Goal: Task Accomplishment & Management: Manage account settings

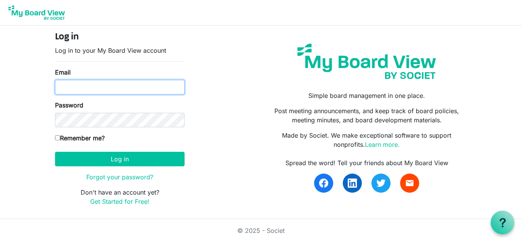
click at [142, 86] on input "Email" at bounding box center [120, 87] width 130 height 15
type input "S"
type input "[EMAIL_ADDRESS][DOMAIN_NAME]"
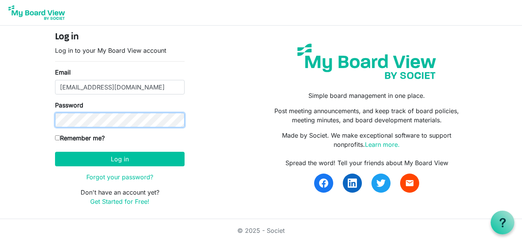
click at [55, 152] on button "Log in" at bounding box center [120, 159] width 130 height 15
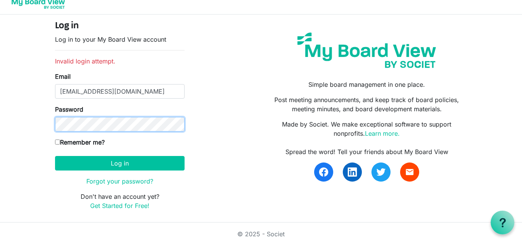
scroll to position [15, 0]
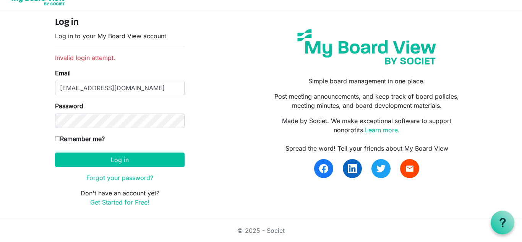
click at [58, 139] on input "Remember me?" at bounding box center [57, 138] width 5 height 5
checkbox input "true"
click at [64, 152] on form "Log in Log in to your My Board View account Invalid login attempt. Email slaugh…" at bounding box center [120, 111] width 130 height 189
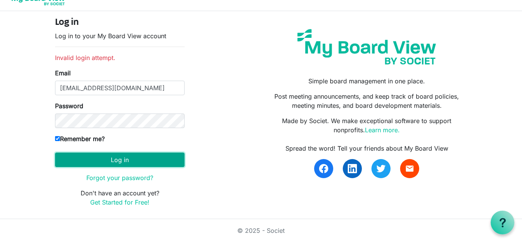
click at [64, 155] on button "Log in" at bounding box center [120, 159] width 130 height 15
